Goal: Check status: Check status

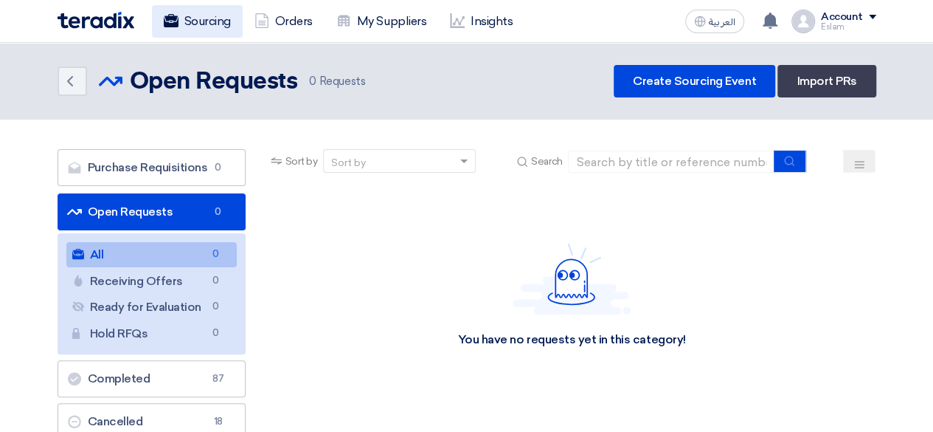
click at [199, 13] on link "Sourcing" at bounding box center [197, 21] width 91 height 32
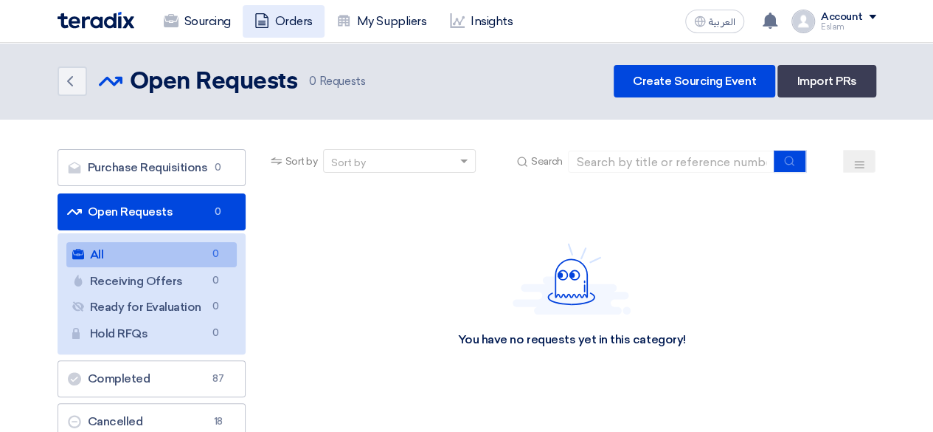
click at [279, 12] on link "Orders" at bounding box center [284, 21] width 82 height 32
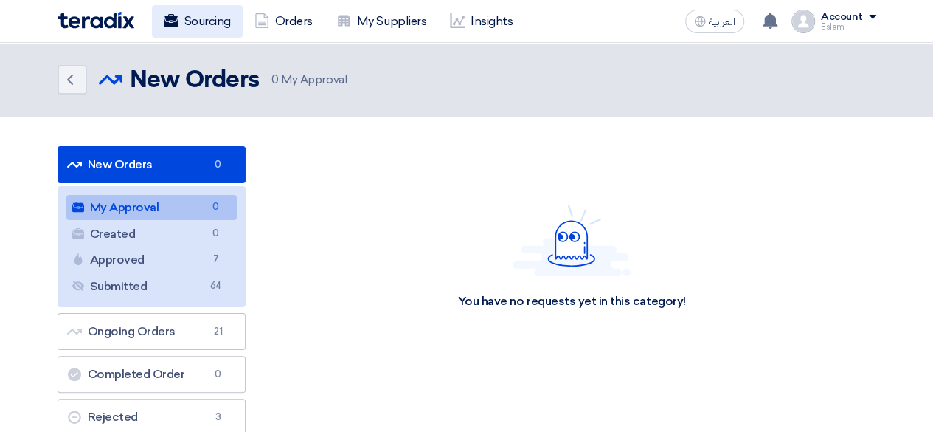
click at [192, 11] on link "Sourcing" at bounding box center [197, 21] width 91 height 32
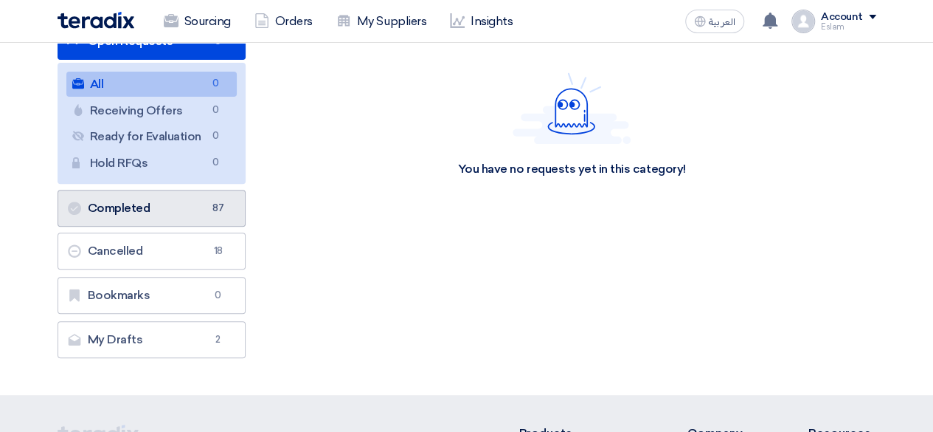
scroll to position [221, 0]
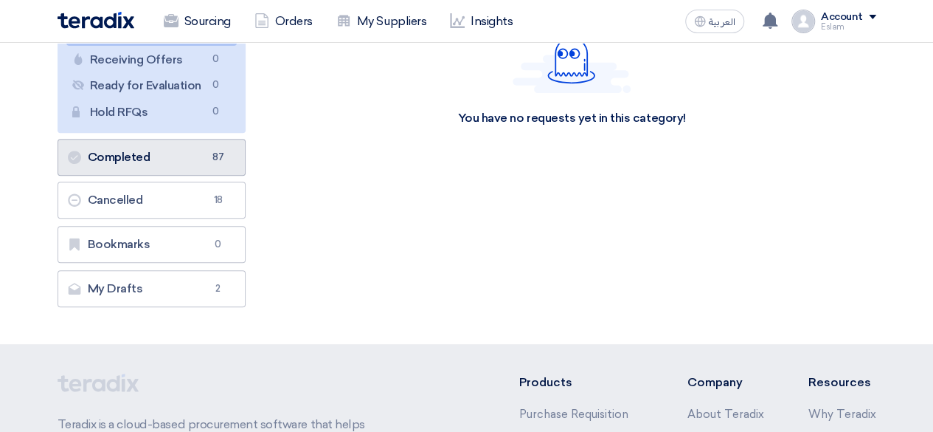
click at [199, 150] on link "Completed Completed 87" at bounding box center [152, 157] width 188 height 37
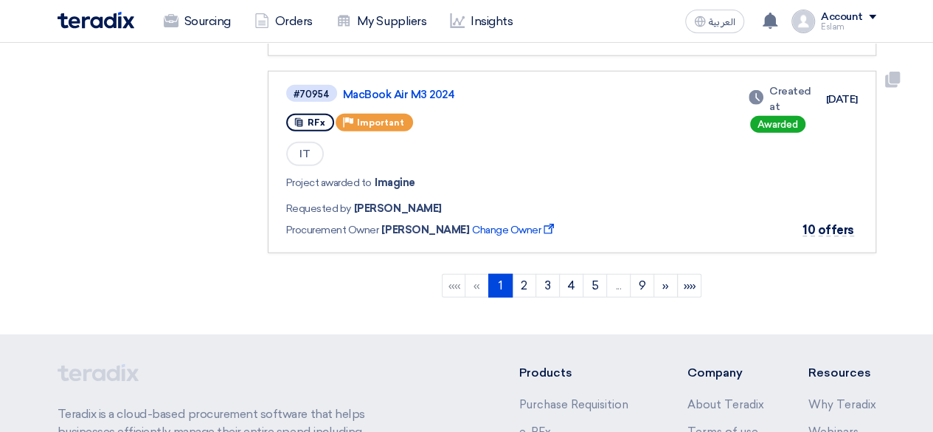
scroll to position [1969, 0]
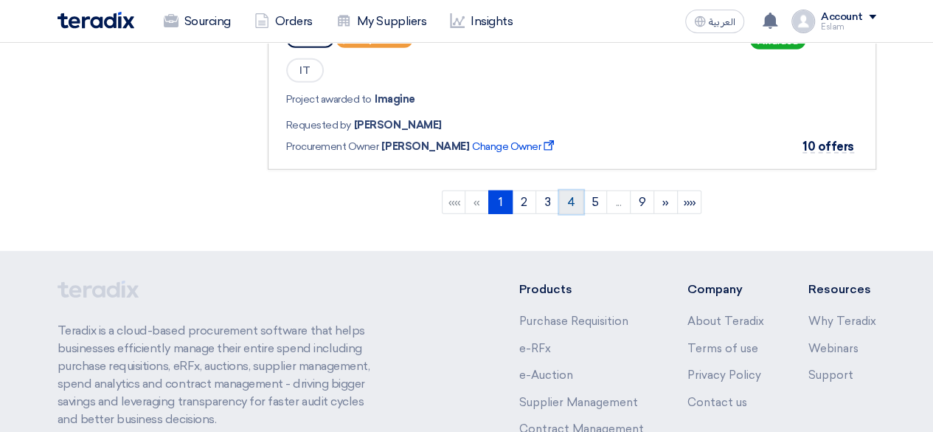
click at [578, 190] on link "4" at bounding box center [571, 202] width 24 height 24
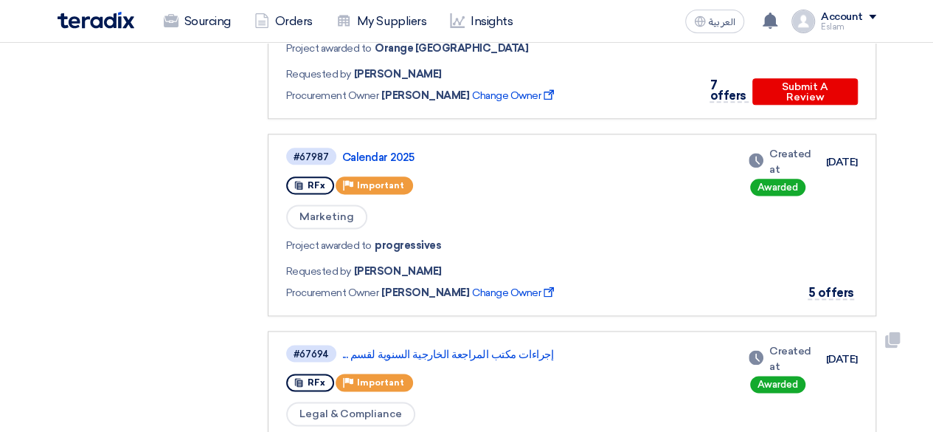
scroll to position [811, 0]
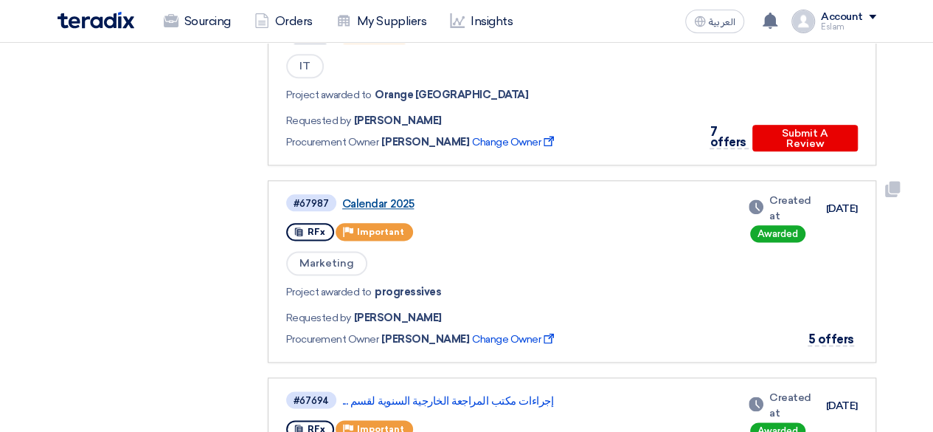
click at [395, 200] on link "Calendar 2025" at bounding box center [526, 203] width 369 height 13
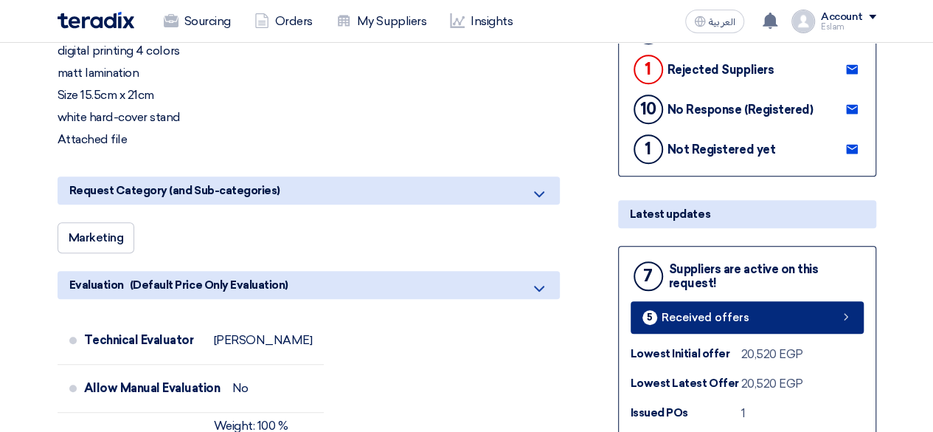
click at [731, 315] on span "Received offers" at bounding box center [706, 317] width 88 height 11
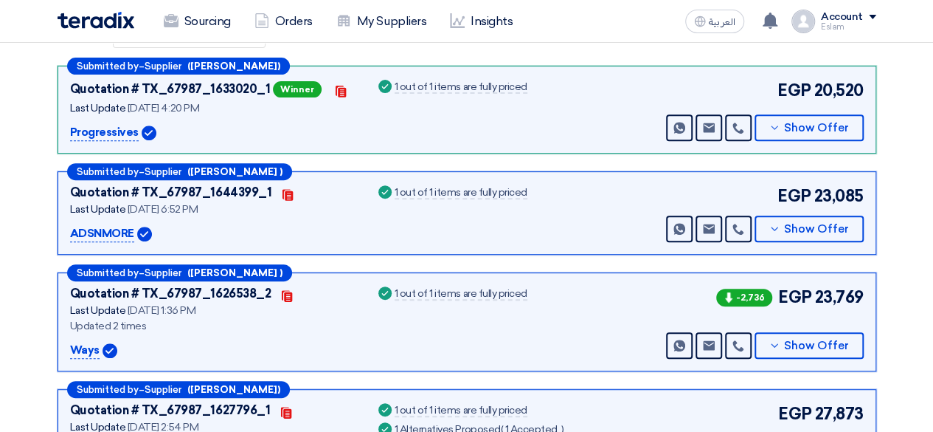
scroll to position [153, 0]
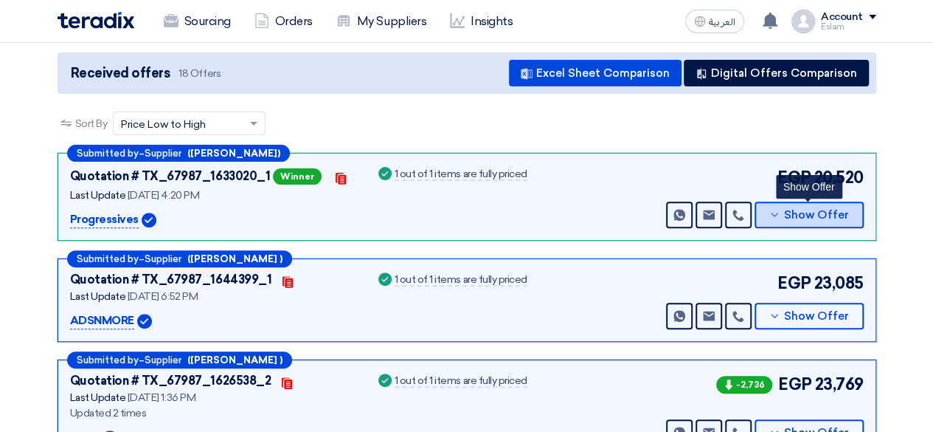
click at [776, 218] on icon at bounding box center [775, 215] width 12 height 12
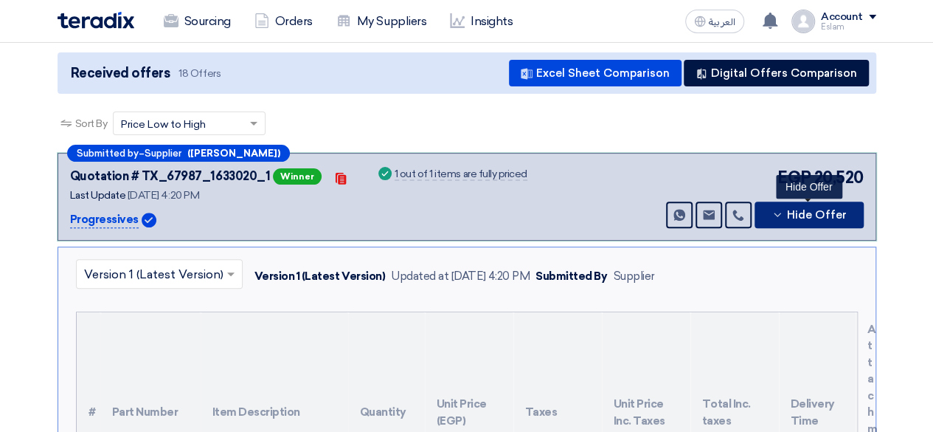
click at [776, 218] on icon at bounding box center [778, 215] width 12 height 12
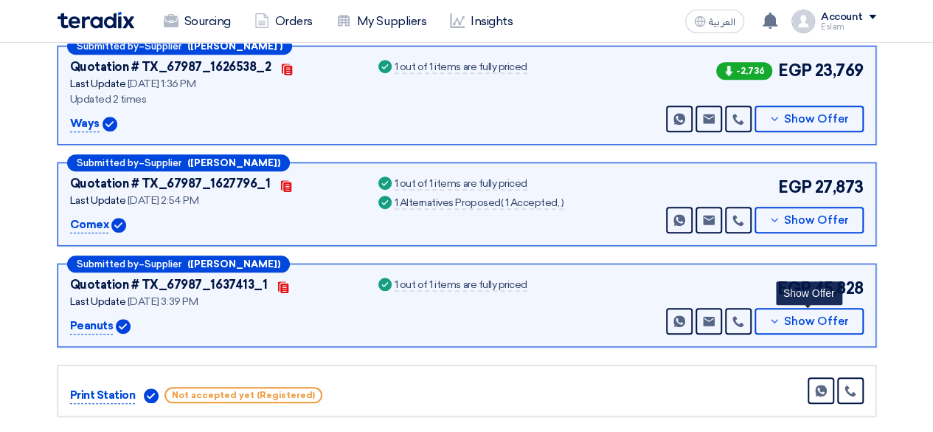
scroll to position [448, 0]
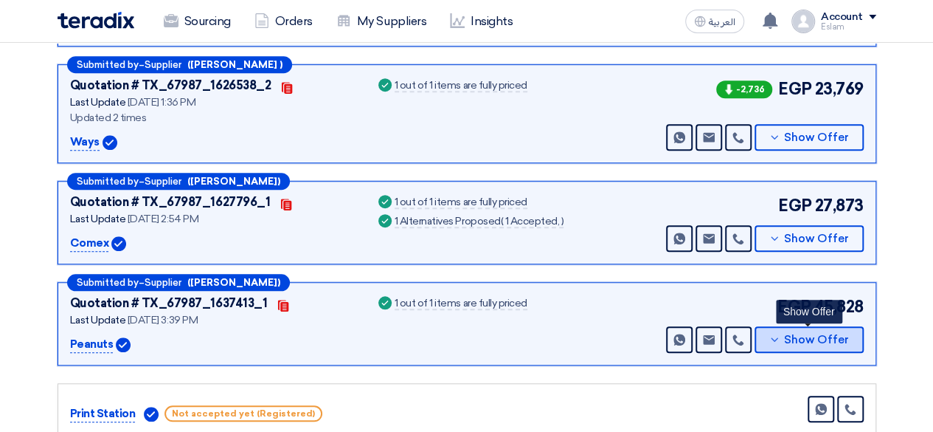
click at [802, 328] on button "Show Offer" at bounding box center [809, 339] width 109 height 27
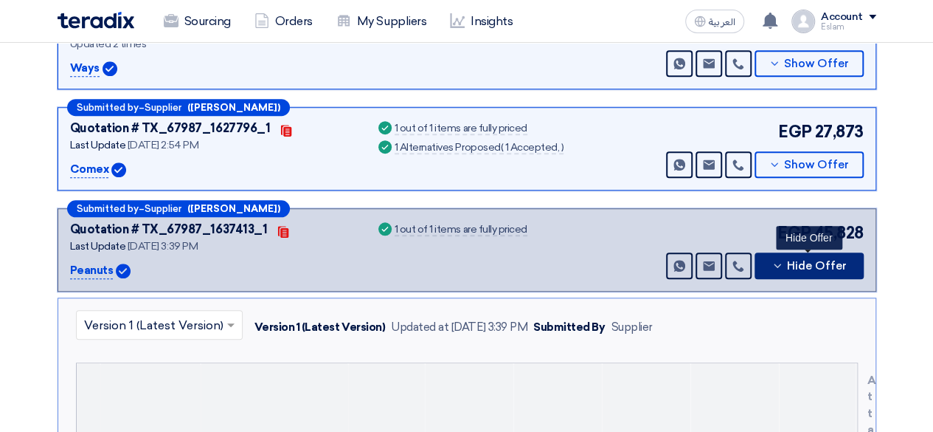
click at [803, 260] on span "Hide Offer" at bounding box center [817, 265] width 60 height 11
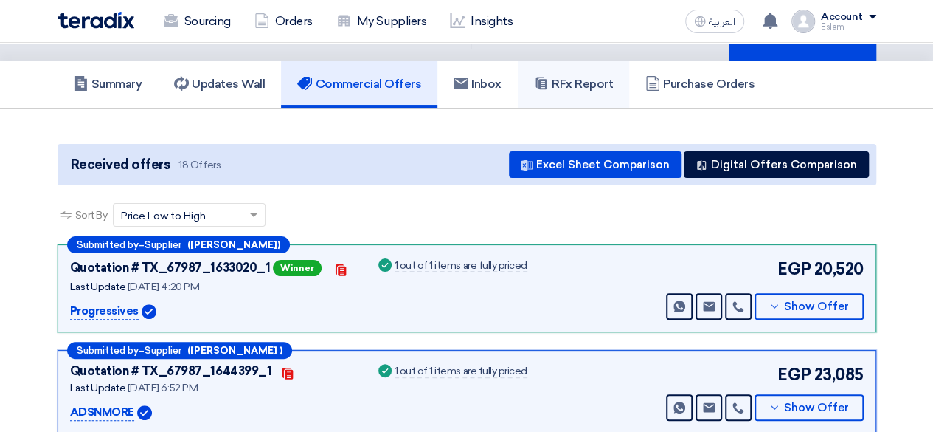
scroll to position [0, 0]
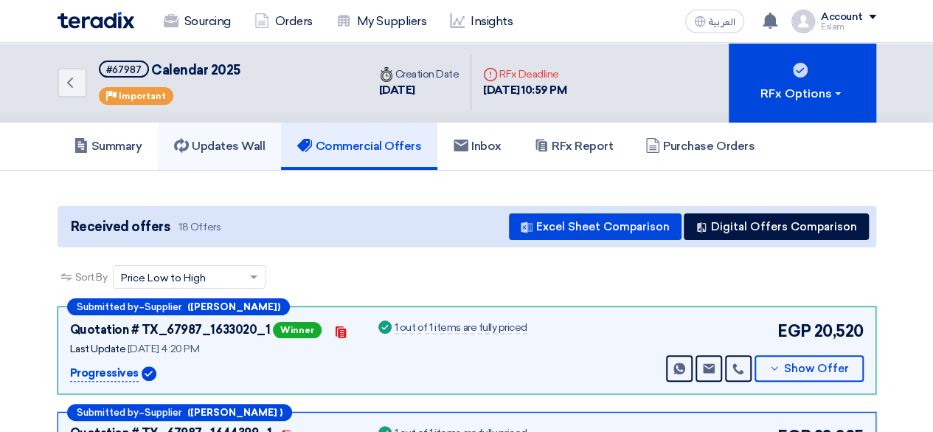
click at [208, 145] on h5 "Updates Wall" at bounding box center [219, 146] width 91 height 15
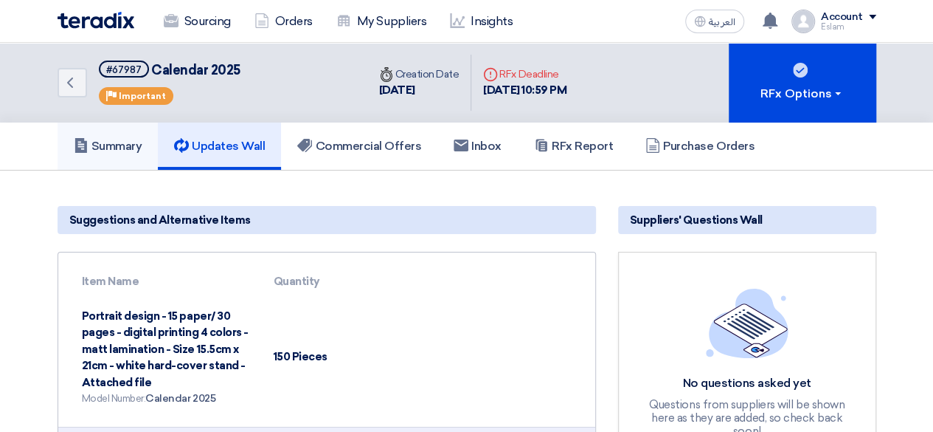
click at [105, 145] on h5 "Summary" at bounding box center [108, 146] width 69 height 15
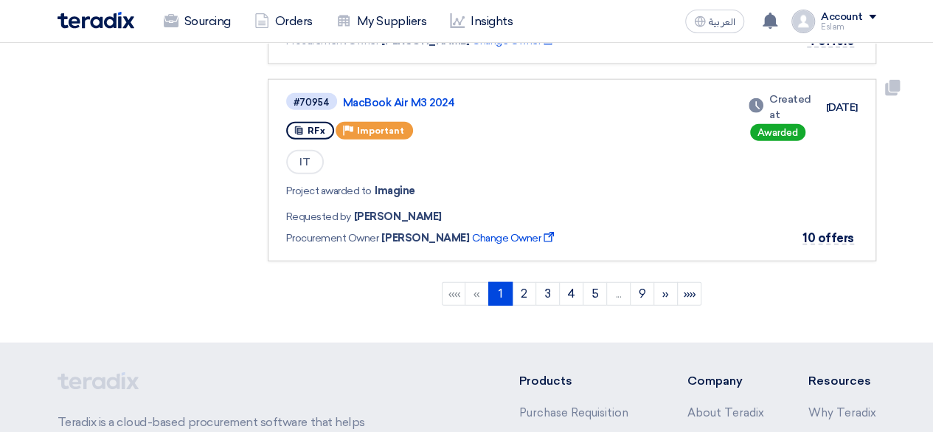
scroll to position [1822, 0]
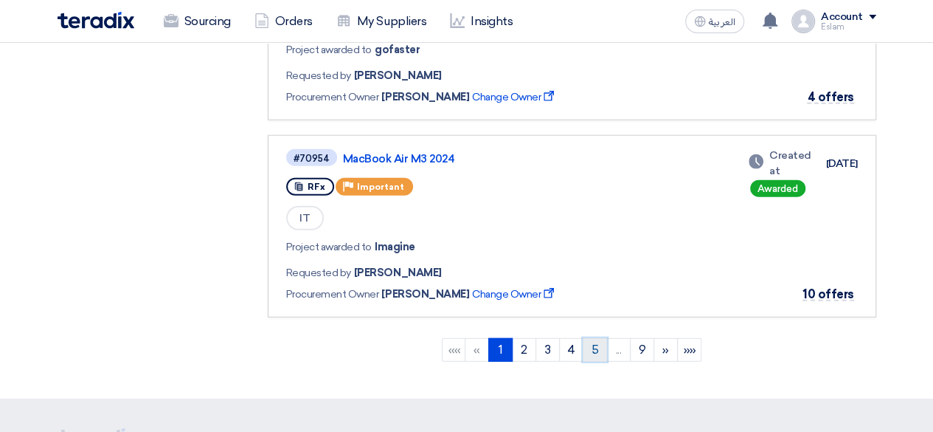
click at [593, 349] on link "5" at bounding box center [595, 350] width 24 height 24
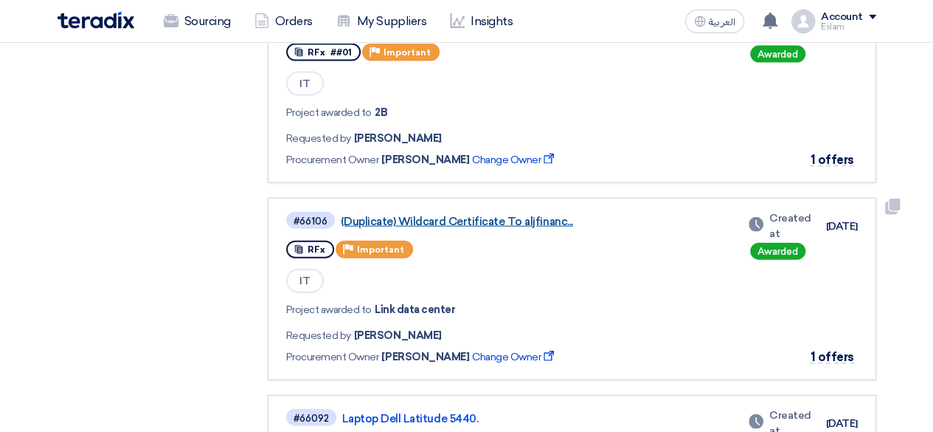
scroll to position [1918, 0]
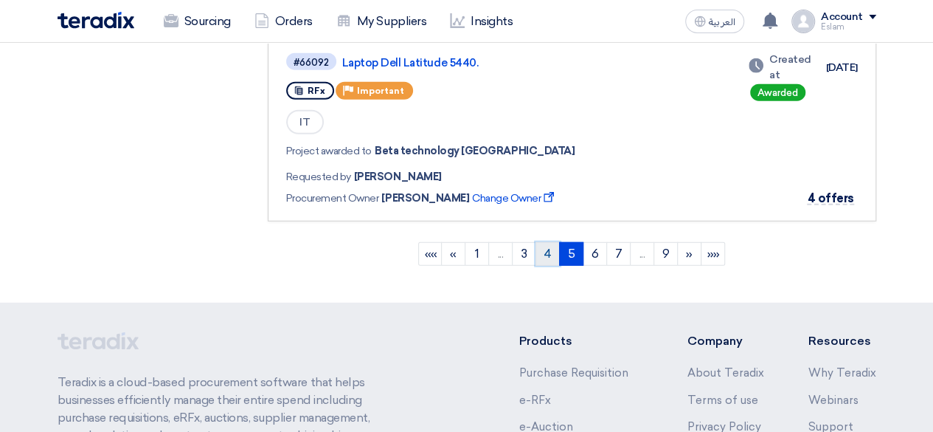
click at [546, 242] on link "4" at bounding box center [548, 254] width 24 height 24
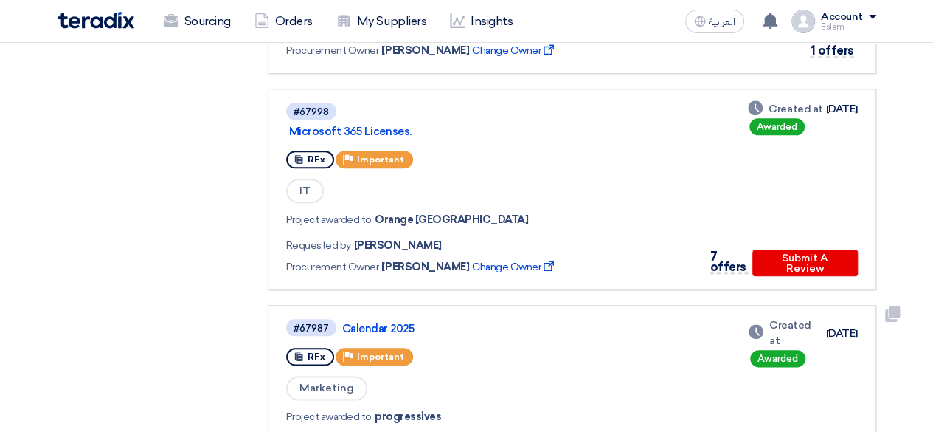
scroll to position [664, 0]
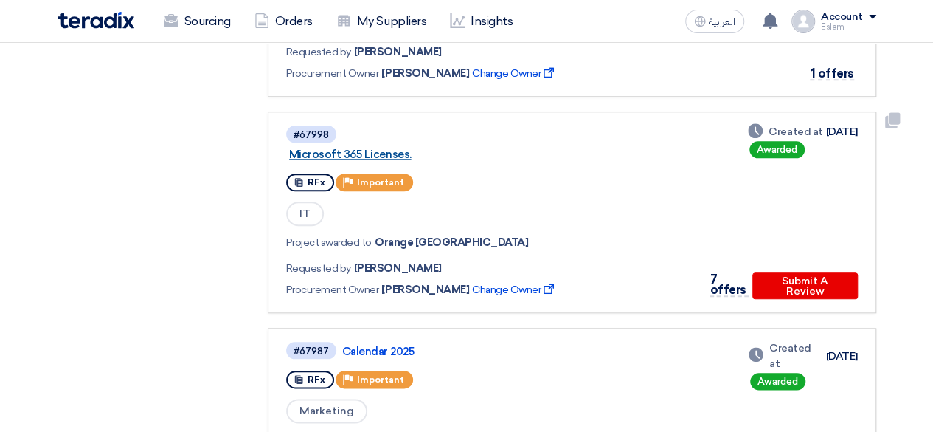
click at [374, 158] on link "Microsoft 365 Licenses." at bounding box center [473, 154] width 369 height 13
